Goal: Check status: Check status

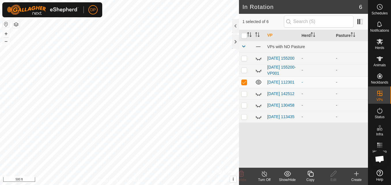
scroll to position [598, 0]
checkbox input "false"
click at [378, 60] on icon at bounding box center [379, 58] width 7 height 7
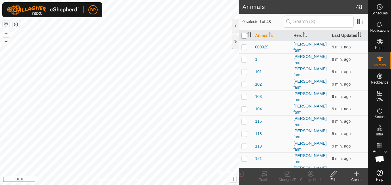
click at [244, 37] on input "checkbox" at bounding box center [244, 36] width 6 height 6
checkbox input "true"
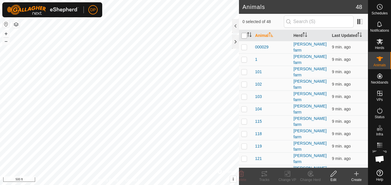
checkbox input "true"
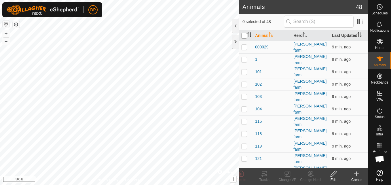
checkbox input "true"
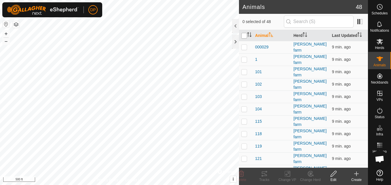
checkbox input "true"
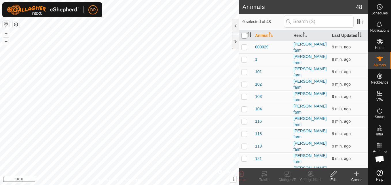
checkbox input "true"
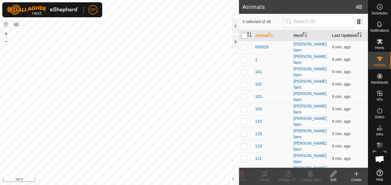
checkbox input "true"
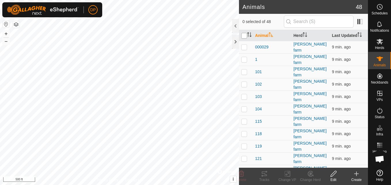
checkbox input "true"
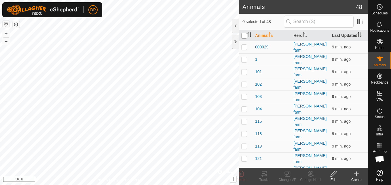
checkbox input "true"
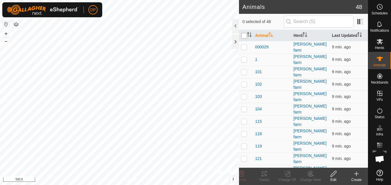
checkbox input "true"
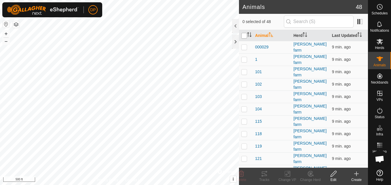
checkbox input "true"
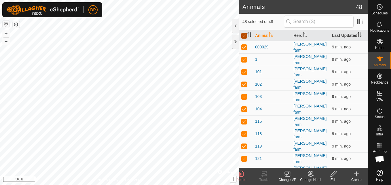
click at [244, 37] on input "checkbox" at bounding box center [244, 36] width 6 height 6
checkbox input "false"
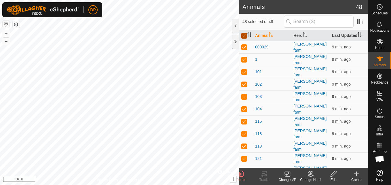
checkbox input "false"
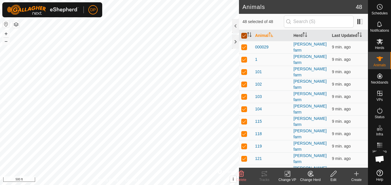
checkbox input "false"
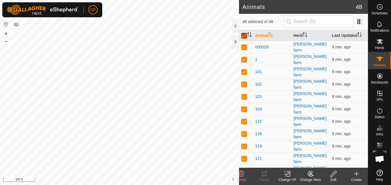
checkbox input "false"
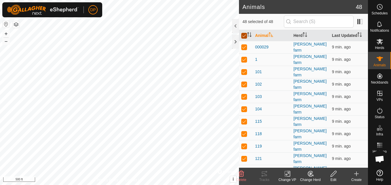
checkbox input "false"
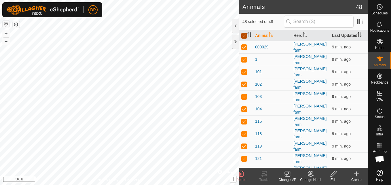
checkbox input "false"
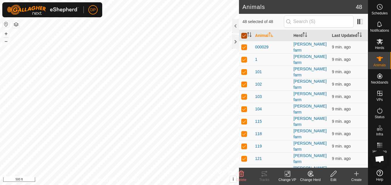
checkbox input "false"
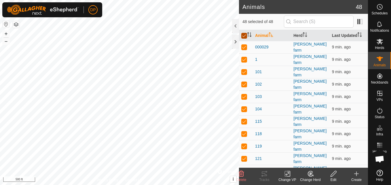
checkbox input "false"
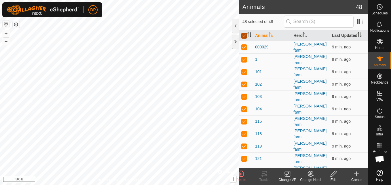
checkbox input "false"
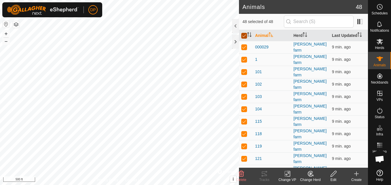
checkbox input "false"
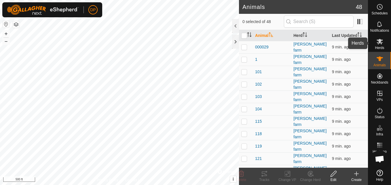
click at [377, 45] on es-mob-svg-icon at bounding box center [379, 41] width 10 height 9
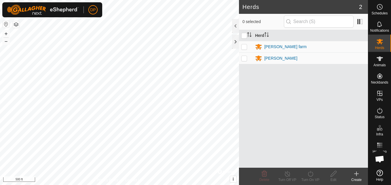
click at [243, 46] on p-checkbox at bounding box center [244, 46] width 6 height 5
checkbox input "false"
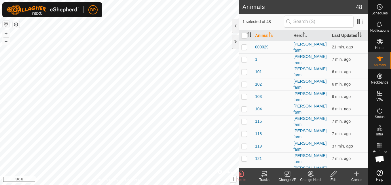
click at [265, 177] on div "Tracks" at bounding box center [264, 179] width 23 height 5
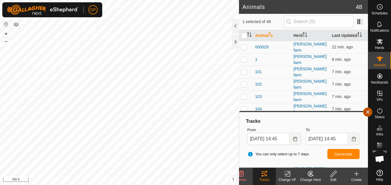
click at [367, 110] on button "button" at bounding box center [367, 111] width 9 height 9
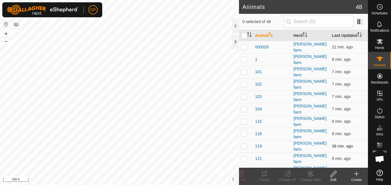
checkbox input "false"
click at [262, 175] on icon at bounding box center [262, 176] width 2 height 2
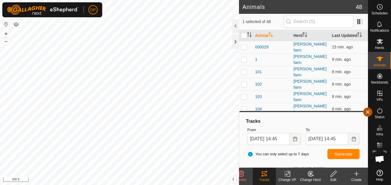
click at [367, 112] on button "button" at bounding box center [367, 111] width 9 height 9
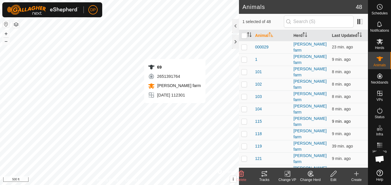
checkbox input "false"
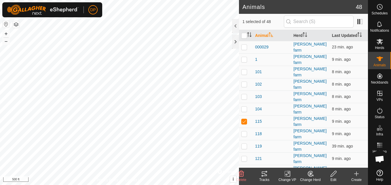
click at [261, 172] on icon at bounding box center [264, 173] width 7 height 7
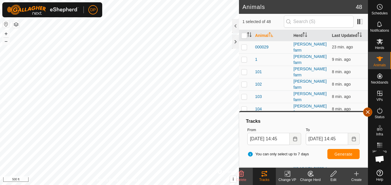
click at [364, 113] on button "button" at bounding box center [367, 111] width 9 height 9
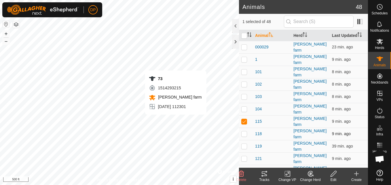
checkbox input "false"
click at [264, 175] on icon at bounding box center [264, 173] width 7 height 7
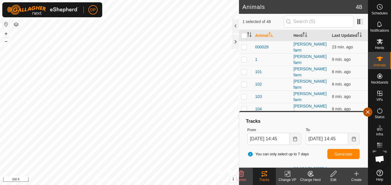
click at [370, 112] on button "button" at bounding box center [367, 111] width 9 height 9
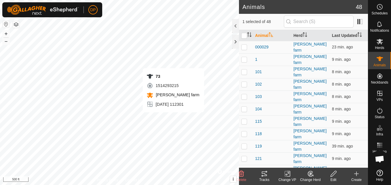
checkbox input "false"
click at [263, 174] on icon at bounding box center [264, 173] width 7 height 7
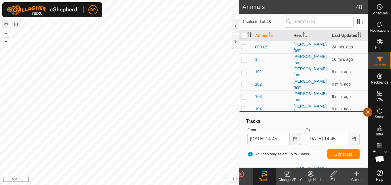
click at [368, 111] on button "button" at bounding box center [367, 111] width 9 height 9
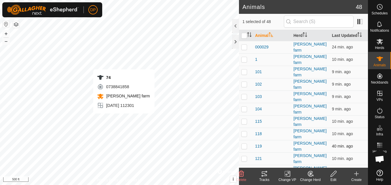
checkbox input "false"
